Goal: Information Seeking & Learning: Understand process/instructions

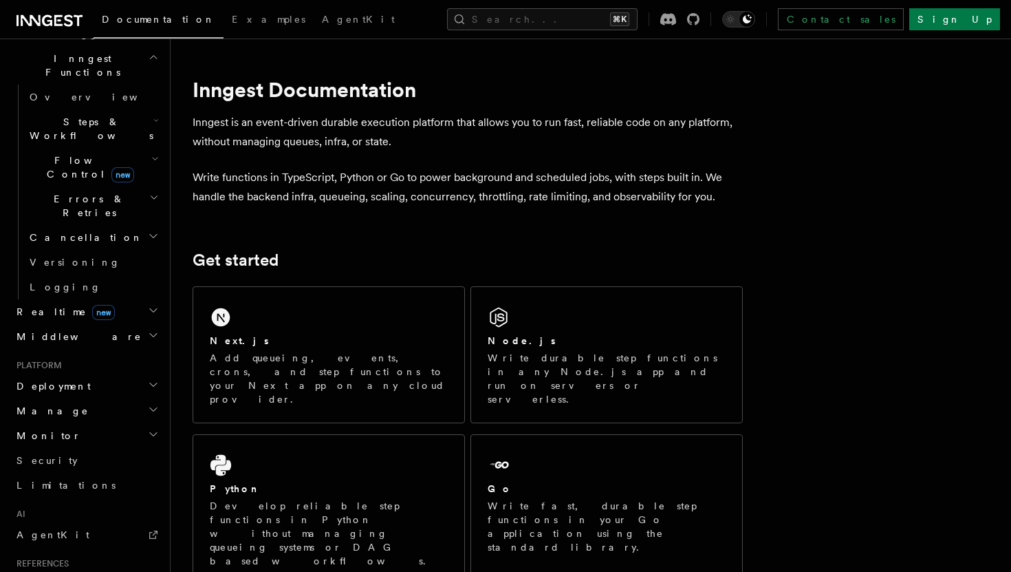
scroll to position [415, 0]
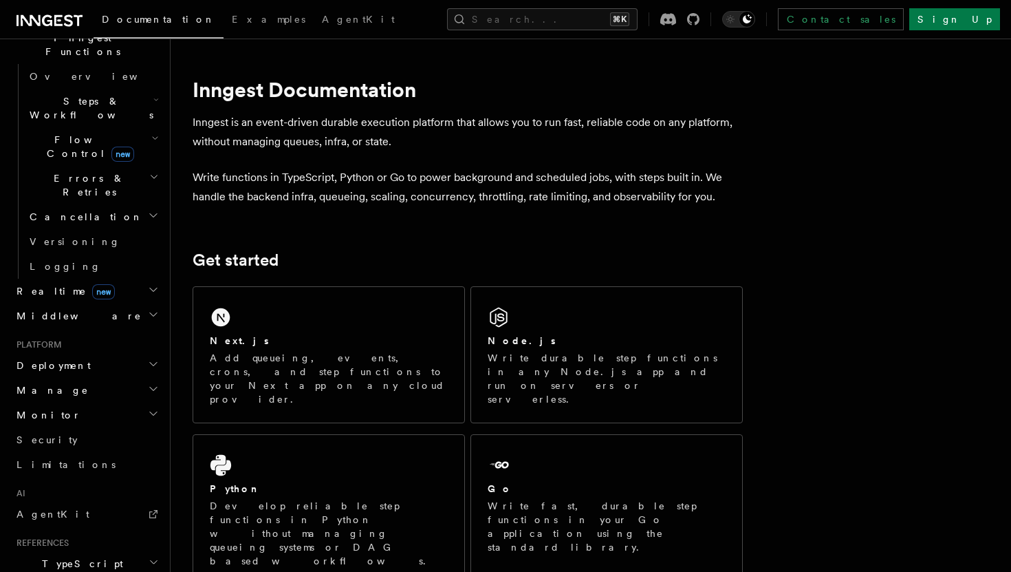
click at [91, 353] on h2 "Deployment" at bounding box center [86, 365] width 151 height 25
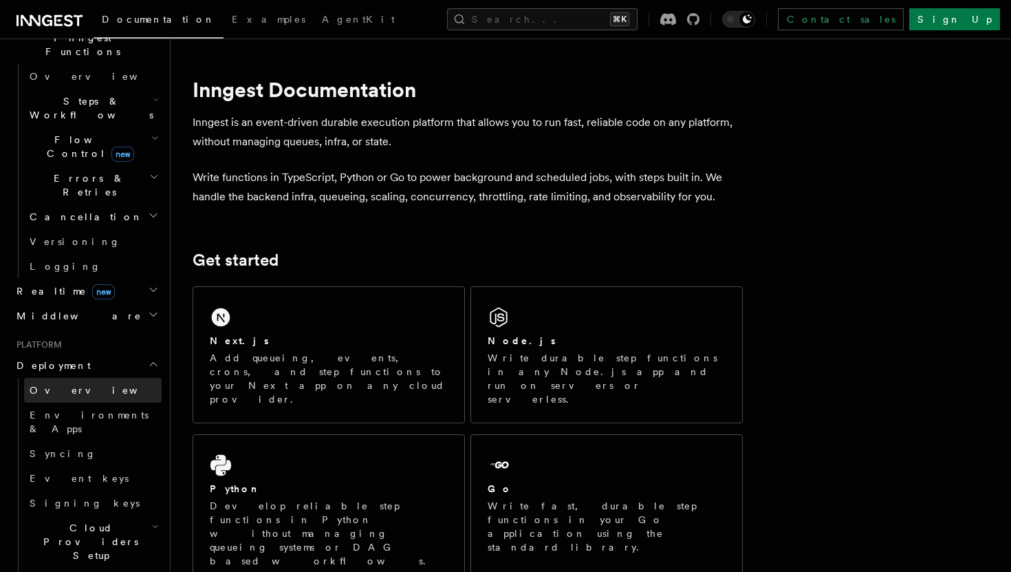
click at [85, 378] on link "Overview" at bounding box center [93, 390] width 138 height 25
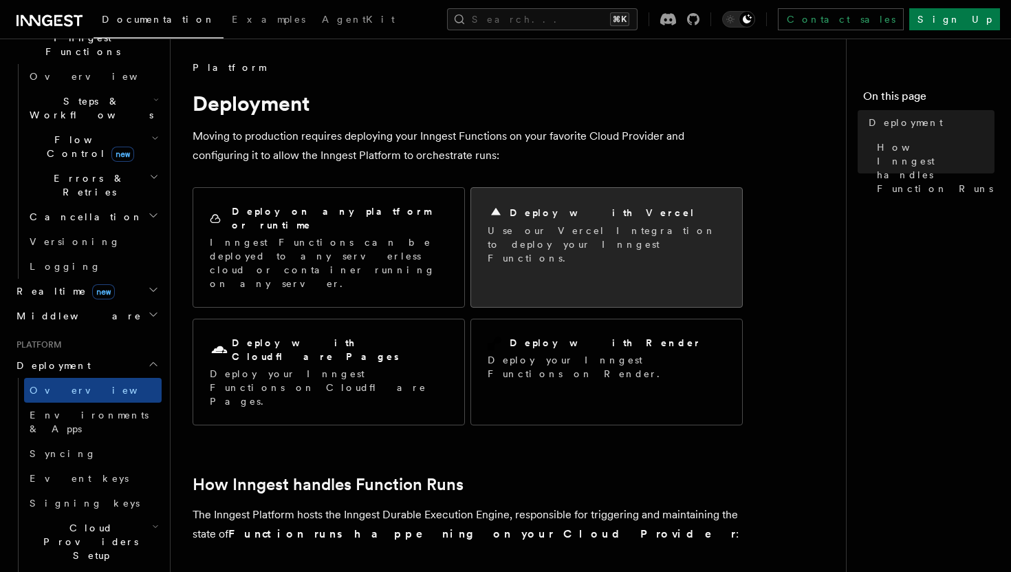
click at [606, 239] on p "Use our Vercel Integration to deploy your Inngest Functions." at bounding box center [607, 244] width 238 height 41
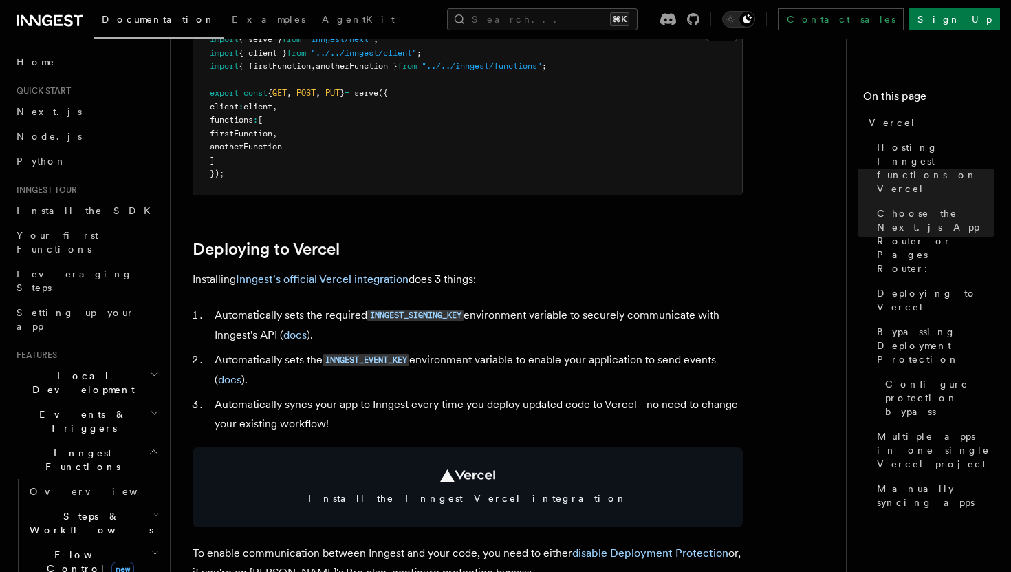
scroll to position [526, 0]
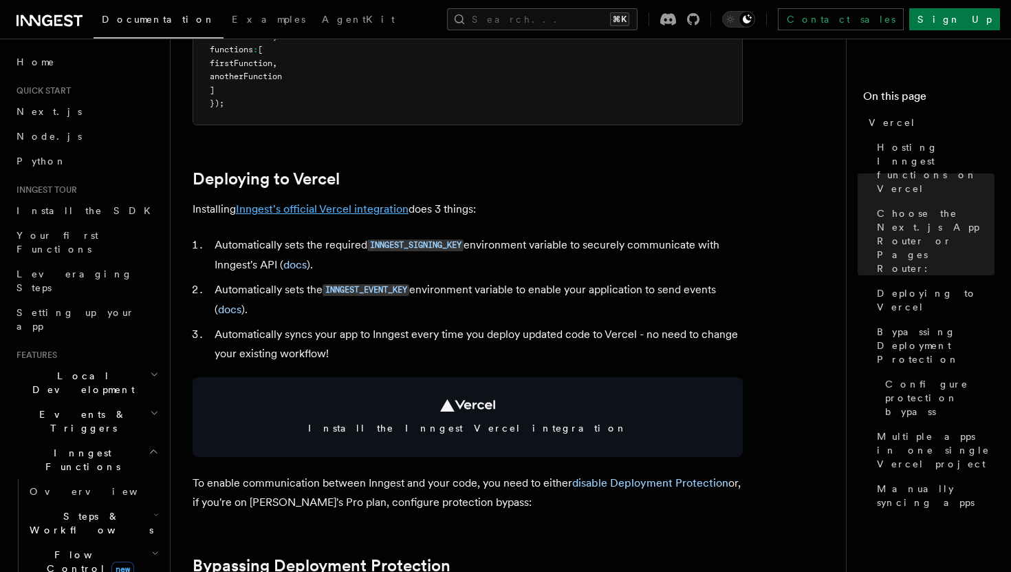
click at [355, 210] on link "Inngest's official Vercel integration" at bounding box center [322, 208] width 173 height 13
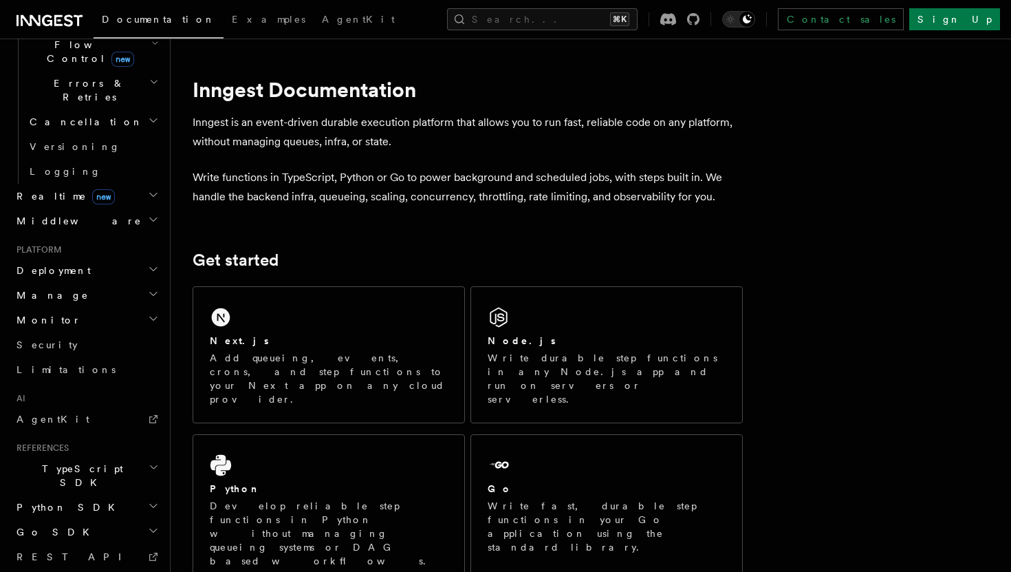
scroll to position [506, 0]
click at [115, 261] on h2 "Deployment" at bounding box center [86, 273] width 151 height 25
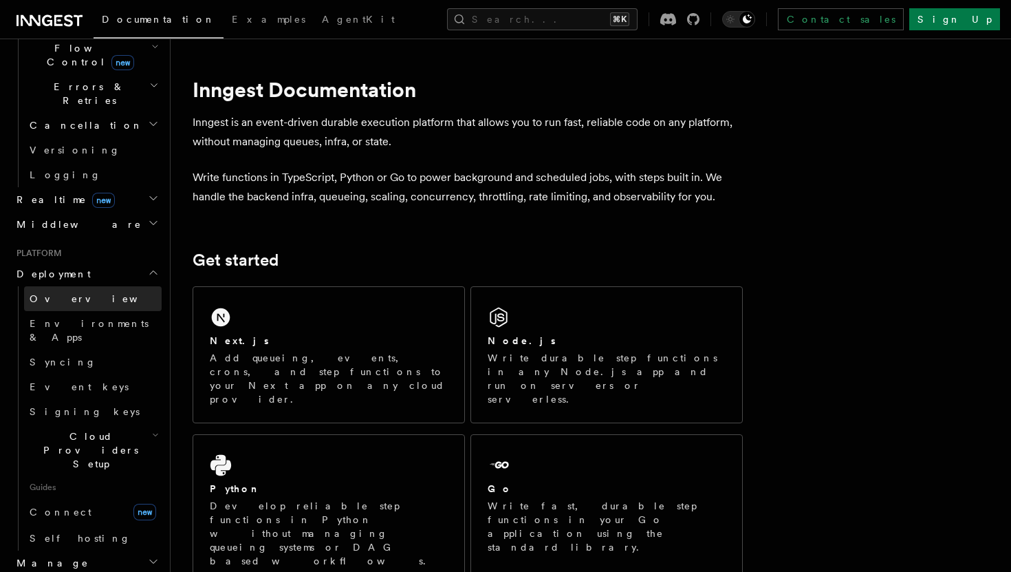
click at [74, 286] on link "Overview" at bounding box center [93, 298] width 138 height 25
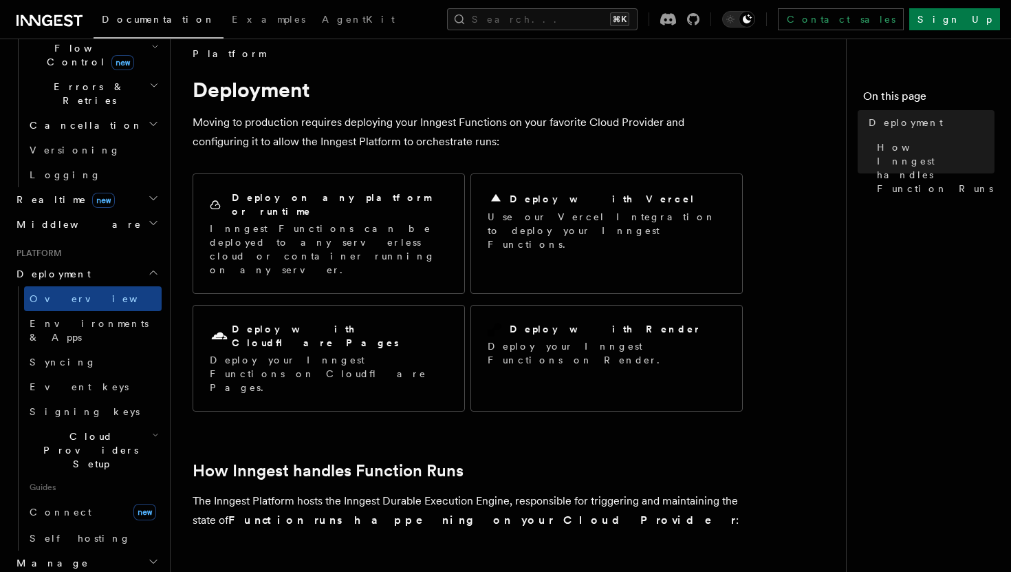
scroll to position [14, 0]
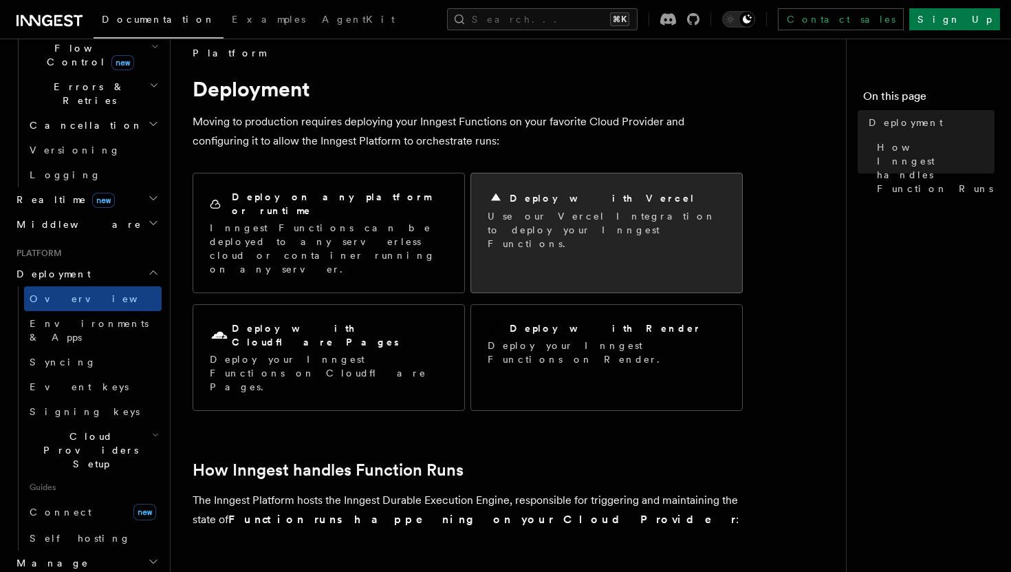
click at [543, 212] on p "Use our Vercel Integration to deploy your Inngest Functions." at bounding box center [607, 229] width 238 height 41
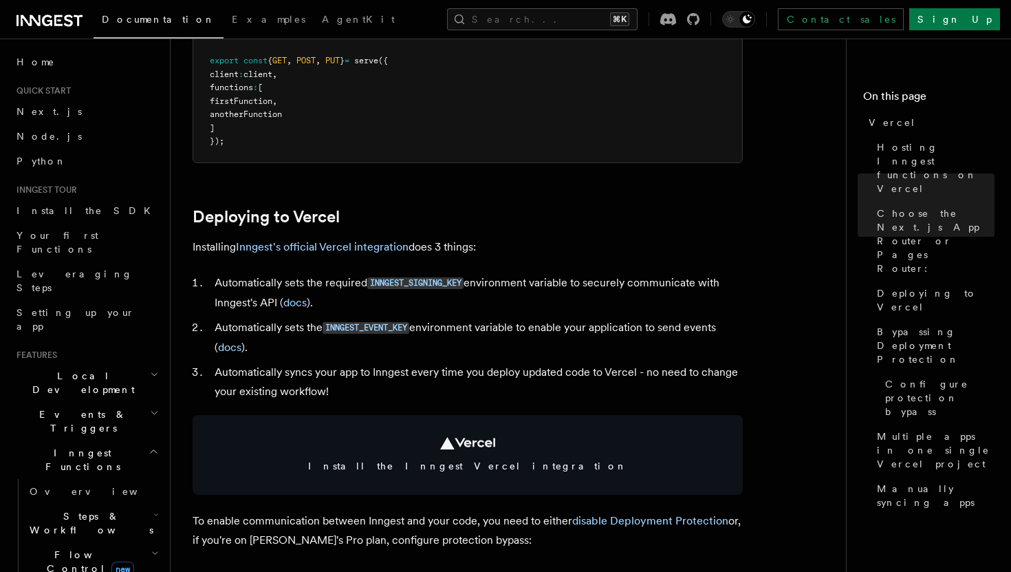
scroll to position [497, 0]
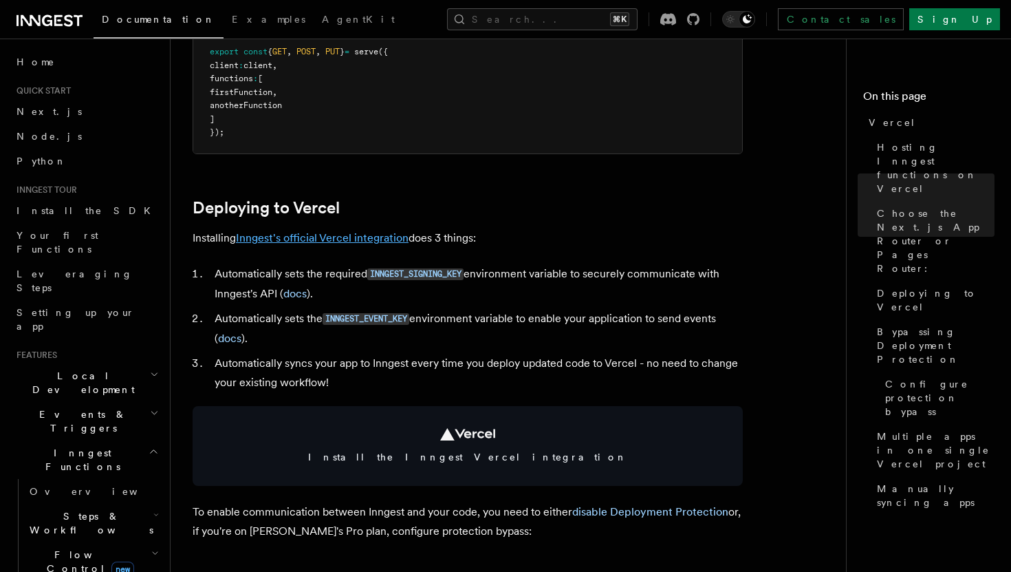
click at [348, 241] on link "Inngest's official Vercel integration" at bounding box center [322, 237] width 173 height 13
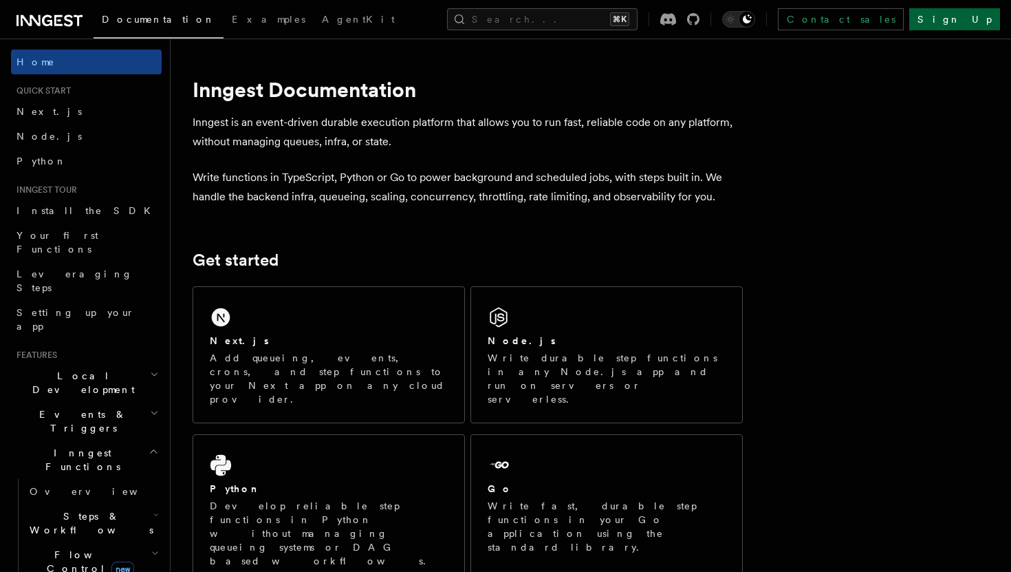
click at [973, 27] on link "Sign Up" at bounding box center [954, 19] width 91 height 22
click at [700, 22] on icon at bounding box center [693, 19] width 12 height 12
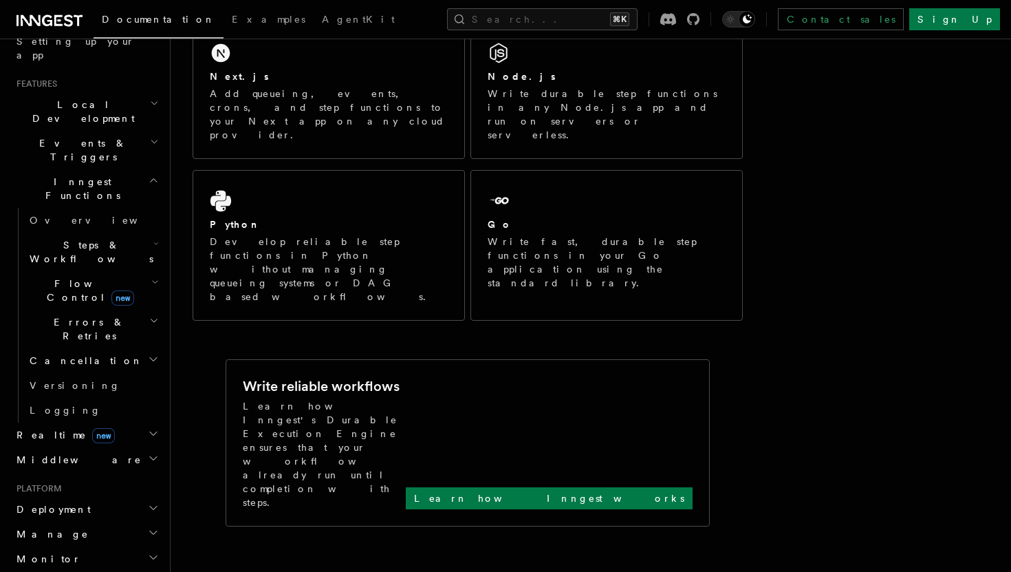
scroll to position [296, 0]
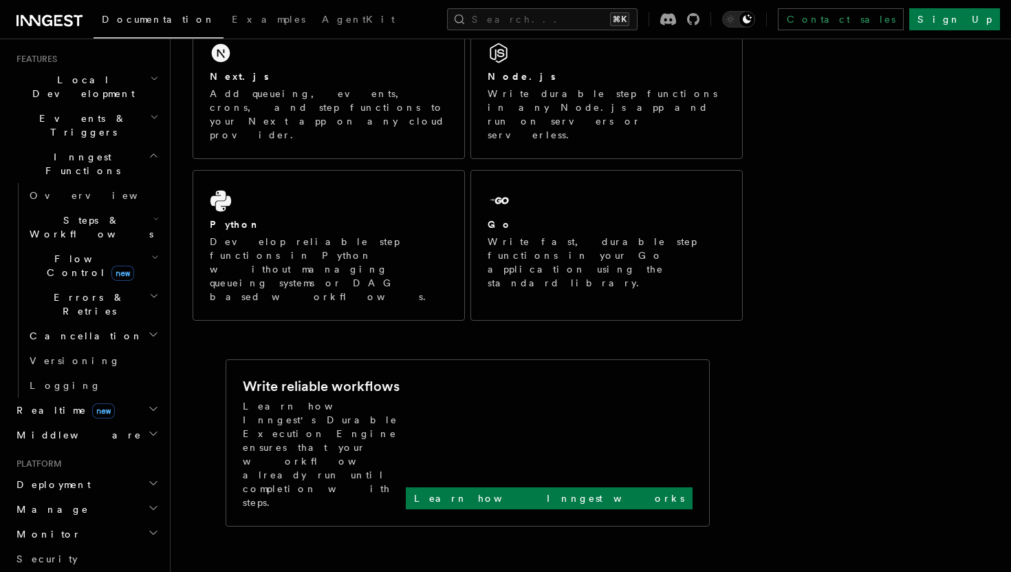
click at [94, 472] on h2 "Deployment" at bounding box center [86, 484] width 151 height 25
click at [61, 504] on span "Overview" at bounding box center [101, 509] width 142 height 11
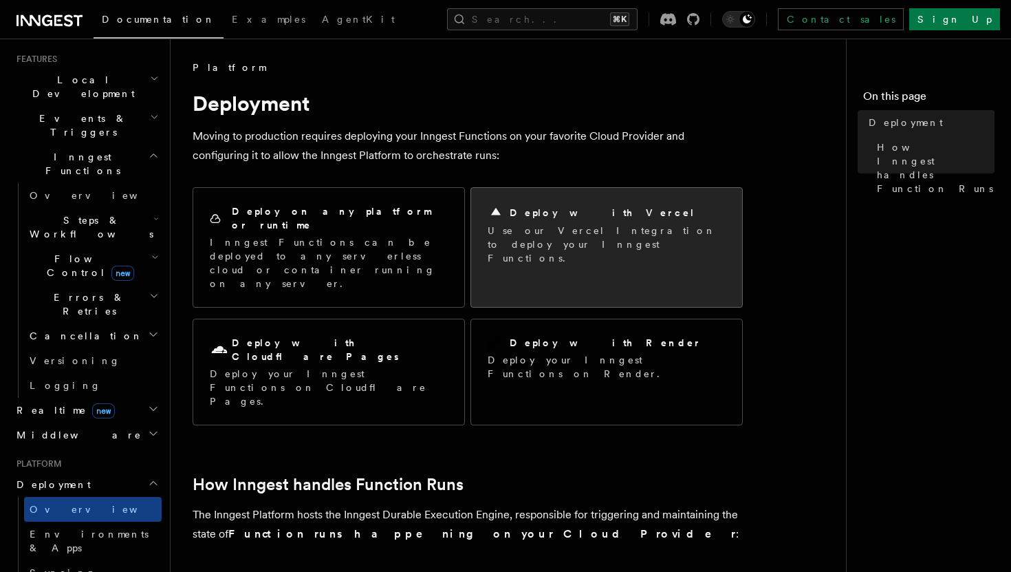
click at [540, 240] on p "Use our Vercel Integration to deploy your Inngest Functions." at bounding box center [607, 244] width 238 height 41
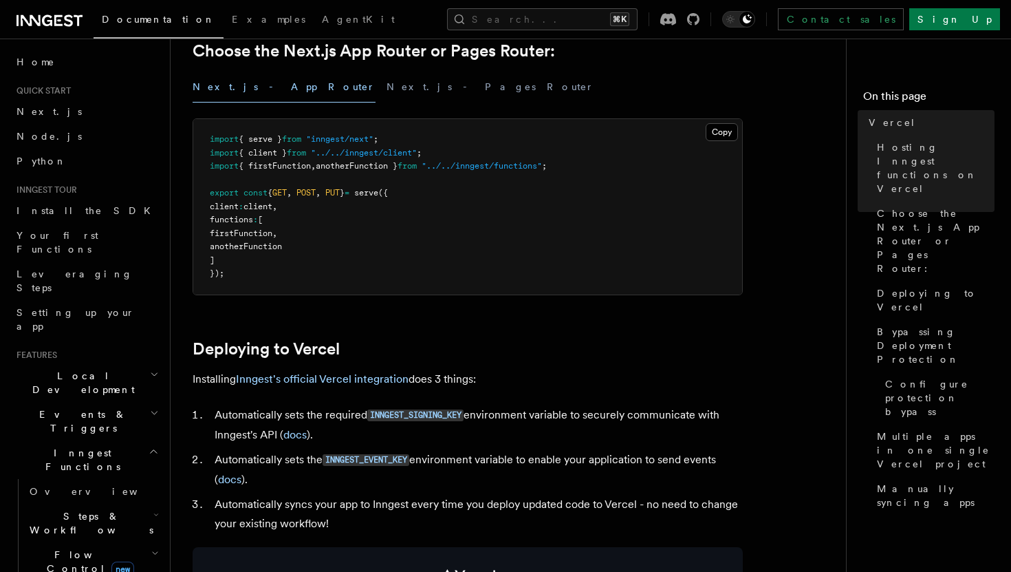
scroll to position [495, 0]
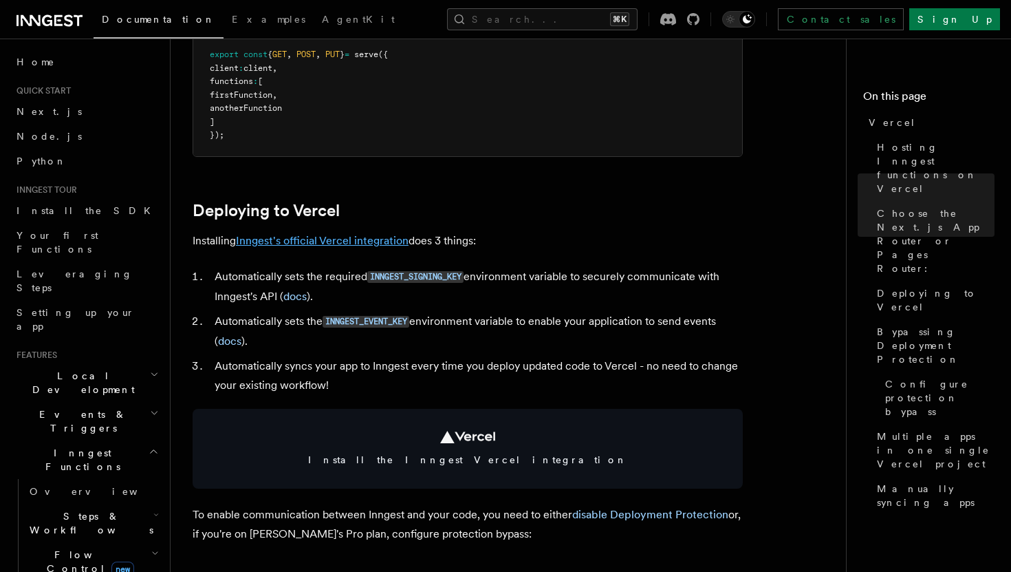
click at [352, 243] on link "Inngest's official Vercel integration" at bounding box center [322, 240] width 173 height 13
